Goal: Transaction & Acquisition: Book appointment/travel/reservation

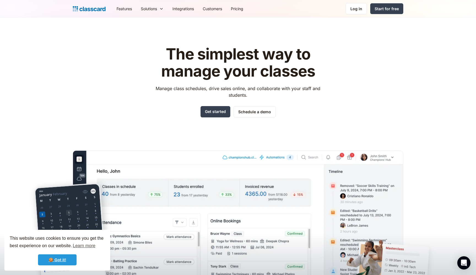
click at [64, 261] on link "🍪 Got it!" at bounding box center [57, 259] width 39 height 11
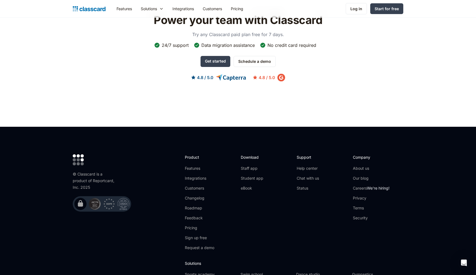
scroll to position [1749, 0]
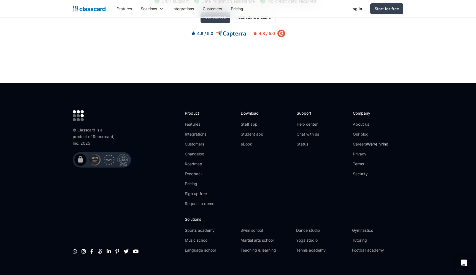
click at [101, 127] on div "© Classcard is a product of Reportcard, Inc. 2025" at bounding box center [95, 137] width 44 height 20
copy div "Reportcard"
click at [33, 157] on footer "© Classcard is a product of Reportcard, Inc. 2025         Product Featu…" at bounding box center [238, 184] width 476 height 202
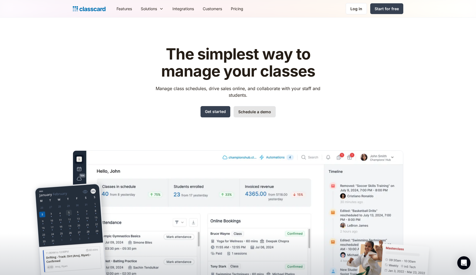
click at [259, 111] on link "Schedule a demo" at bounding box center [254, 111] width 42 height 11
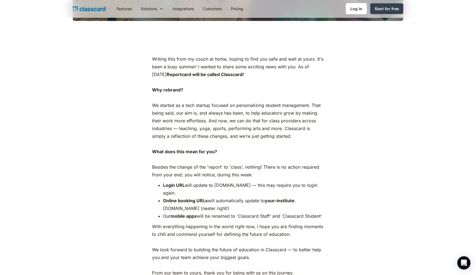
scroll to position [399, 0]
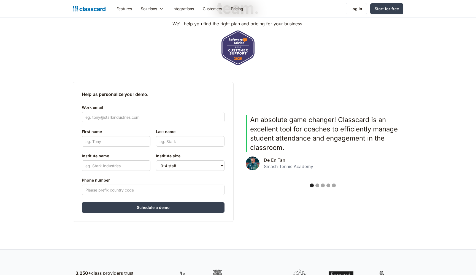
scroll to position [81, 0]
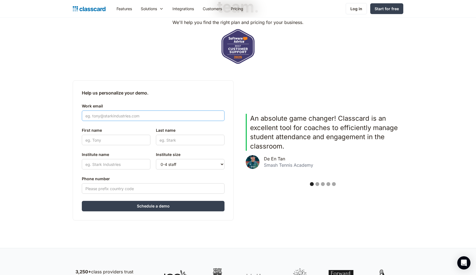
click at [110, 116] on input "Work email" at bounding box center [153, 115] width 143 height 10
click at [45, 138] on header "See Classcard in action with a demo from our team. We'll help you find the righ…" at bounding box center [238, 92] width 476 height 311
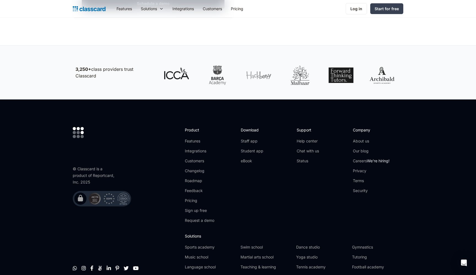
scroll to position [283, 0]
click at [375, 160] on span "We're hiring!" at bounding box center [378, 160] width 23 height 5
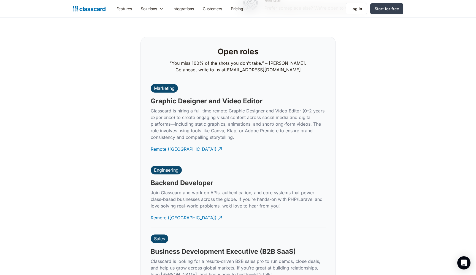
scroll to position [1297, 0]
